Goal: Browse casually

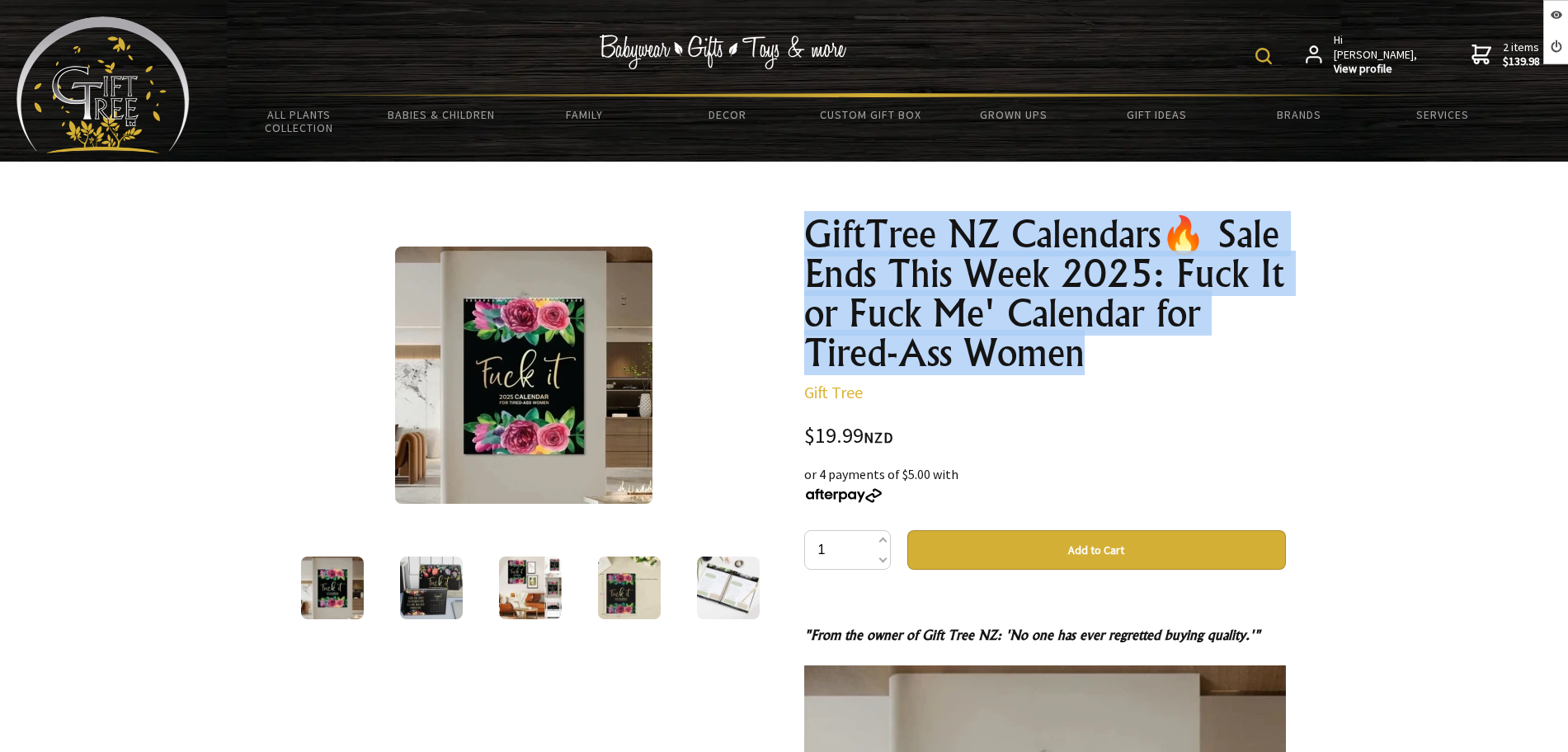
click at [780, 223] on div "1 /6 GiftTree NZ Calendars🔥 Sale Ends This Week 2025: Fuck It or Fuck Me' Calen…" at bounding box center [784, 733] width 1029 height 1064
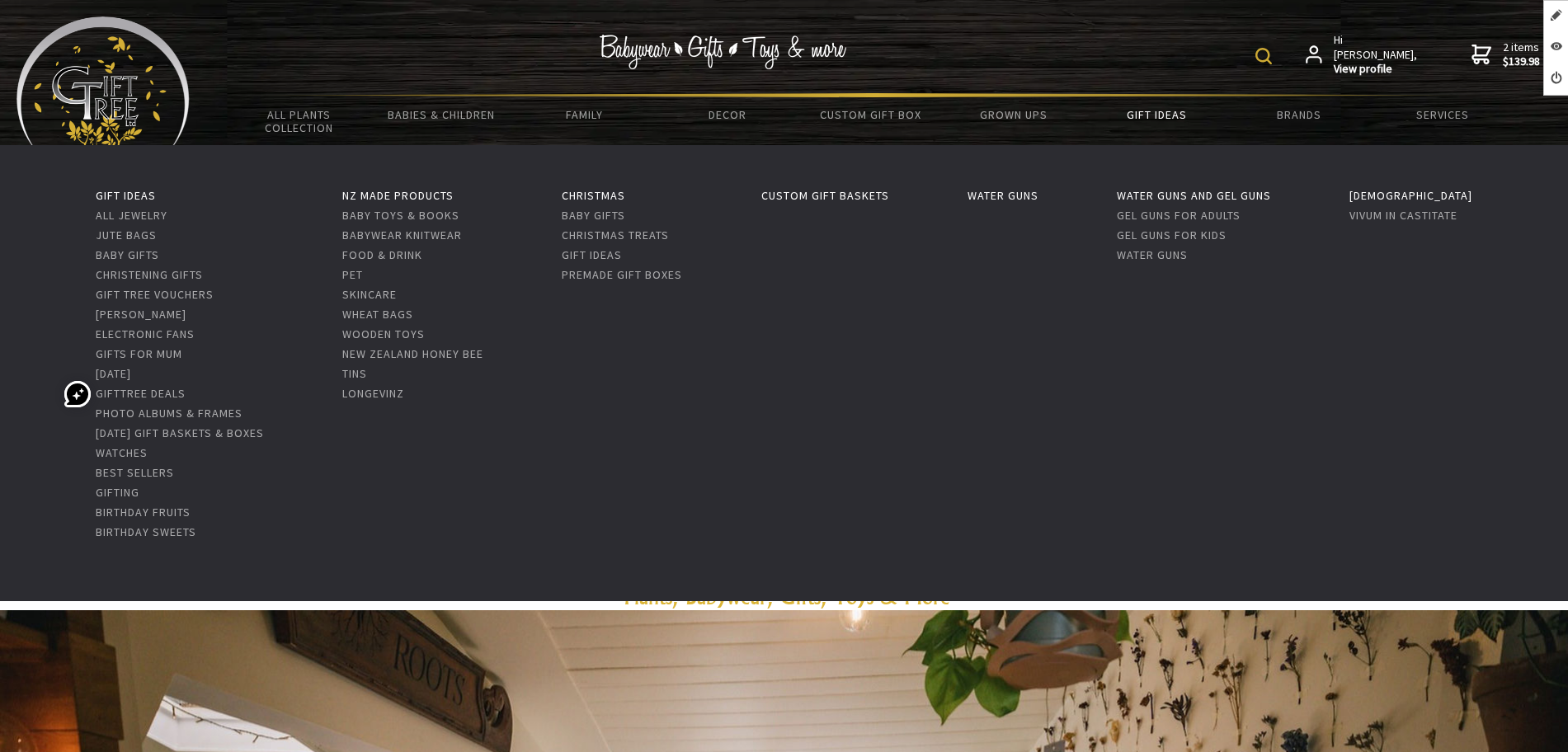
click at [1177, 115] on link "Gift Ideas" at bounding box center [1155, 114] width 142 height 35
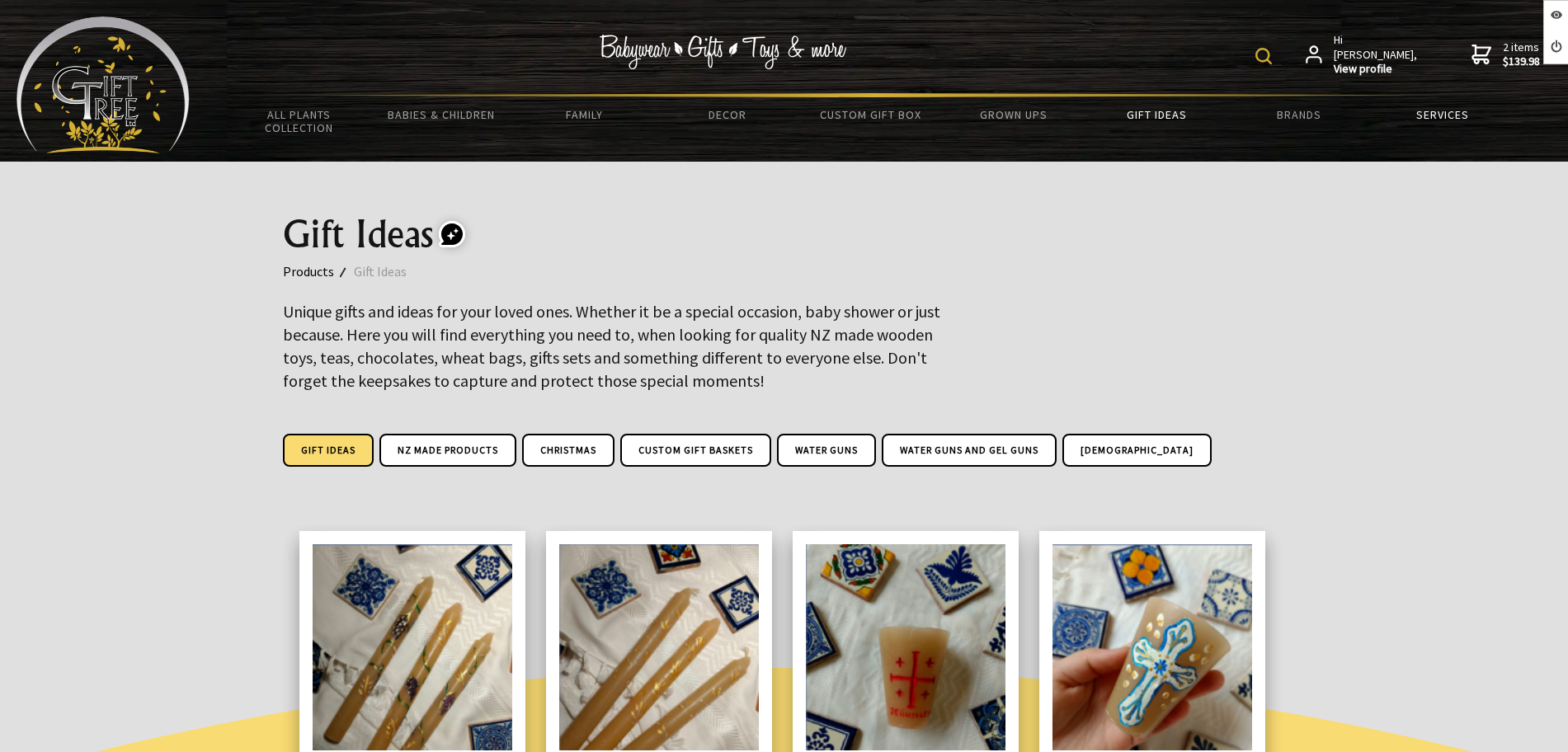
click at [1443, 125] on link "Services" at bounding box center [1442, 114] width 142 height 35
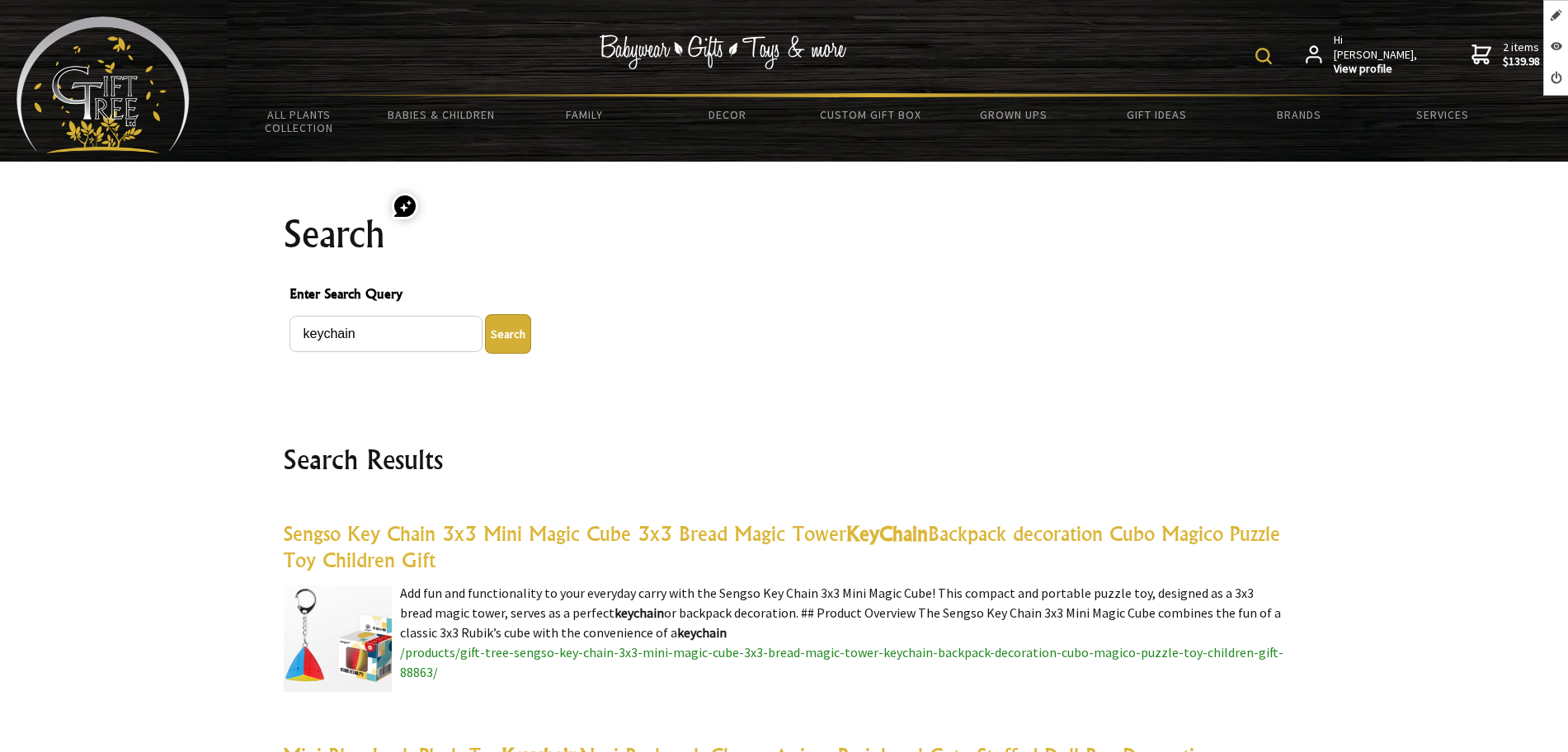
scroll to position [206, 0]
